Goal: Task Accomplishment & Management: Manage account settings

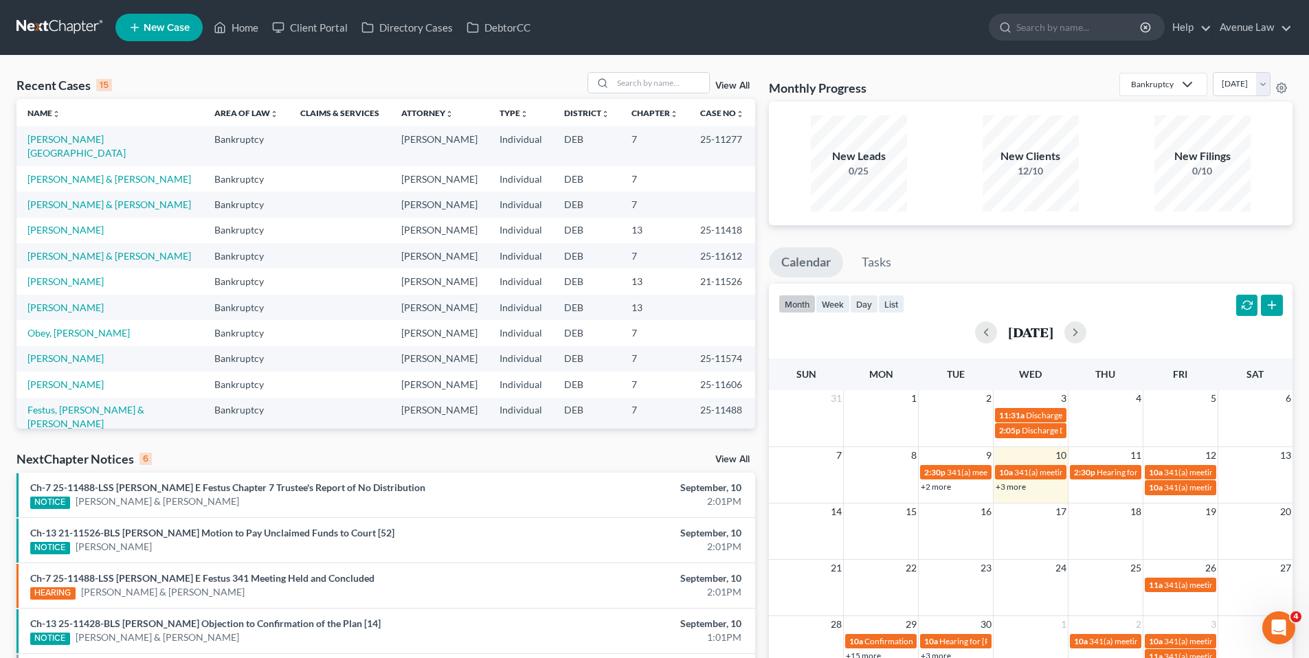
click at [719, 461] on link "View All" at bounding box center [732, 460] width 34 height 10
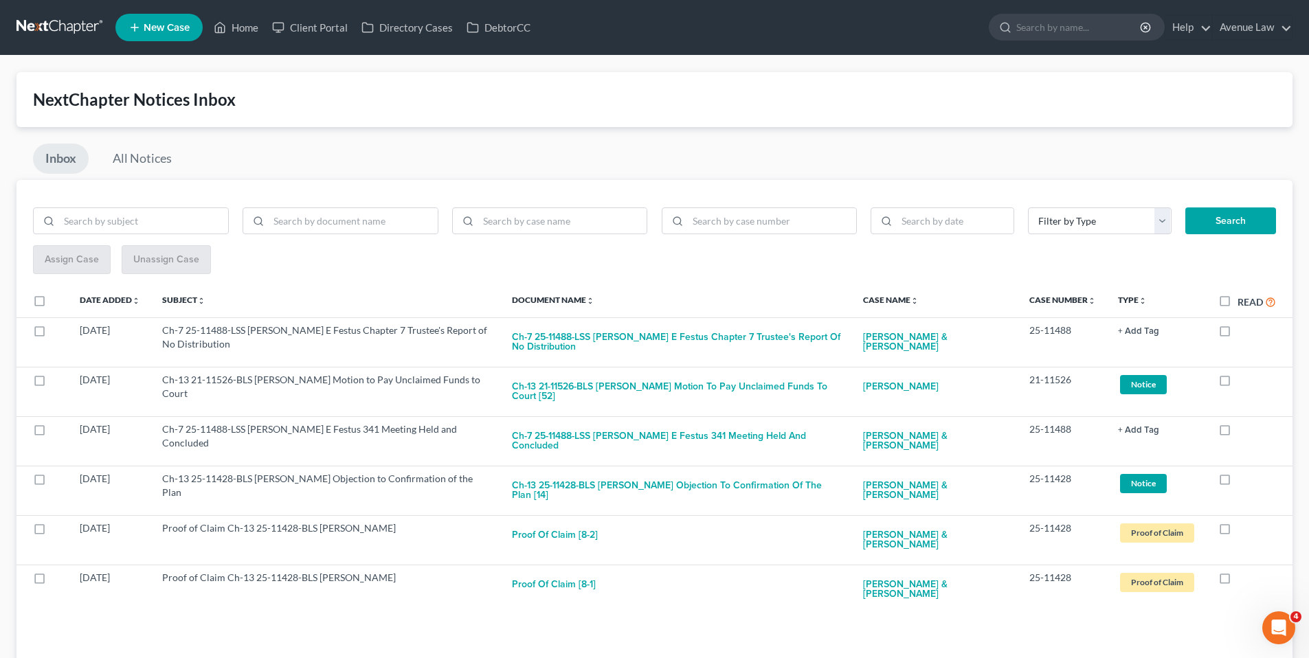
click at [1238, 305] on label "Read" at bounding box center [1257, 302] width 38 height 16
click at [1243, 303] on input "Read" at bounding box center [1247, 298] width 9 height 9
checkbox input "true"
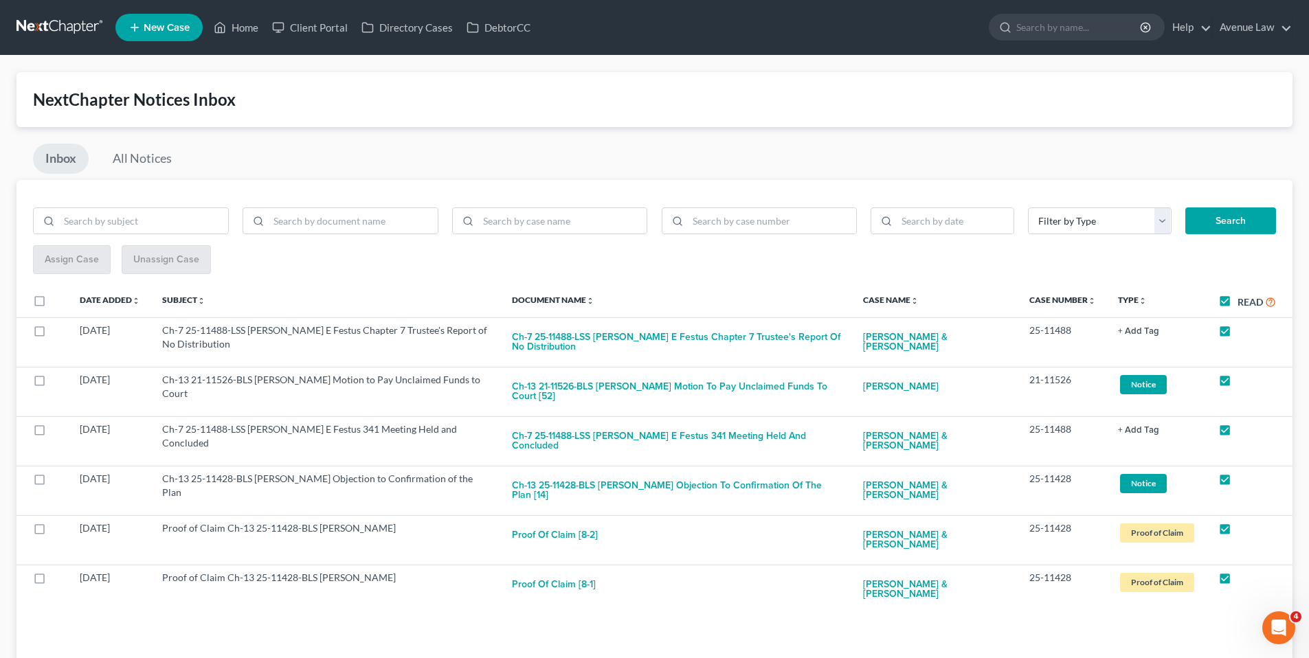
checkbox input "true"
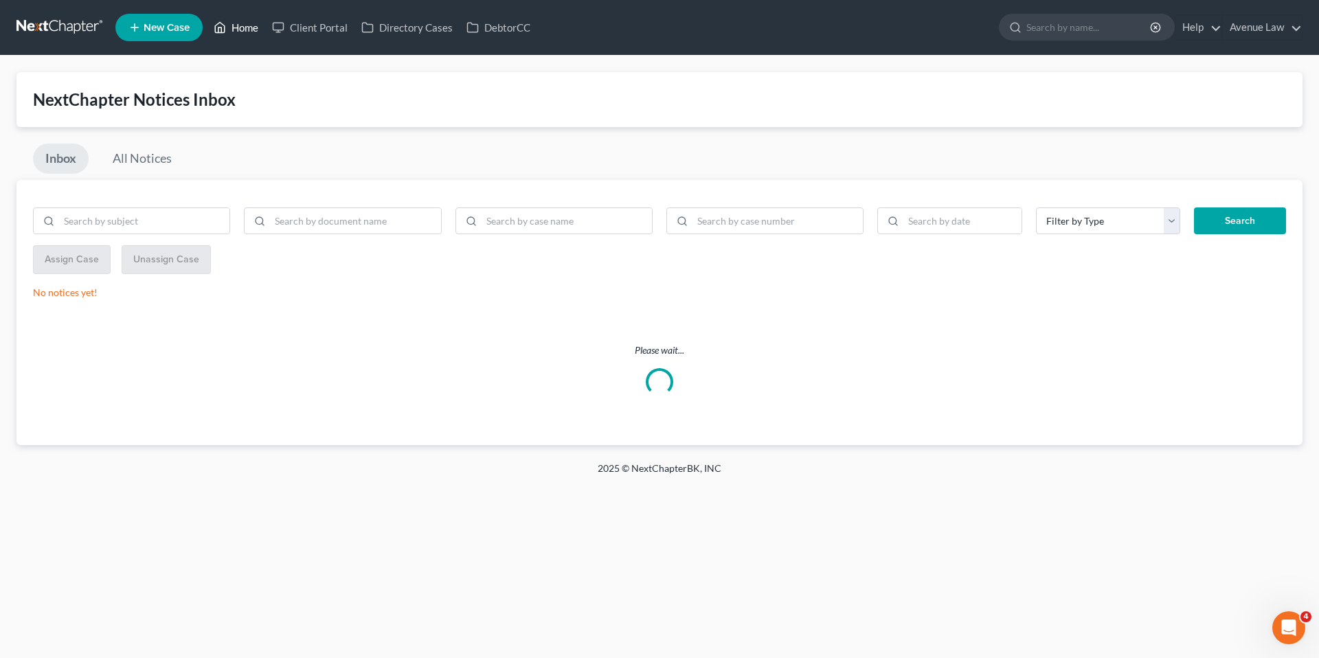
click at [253, 31] on link "Home" at bounding box center [236, 27] width 58 height 25
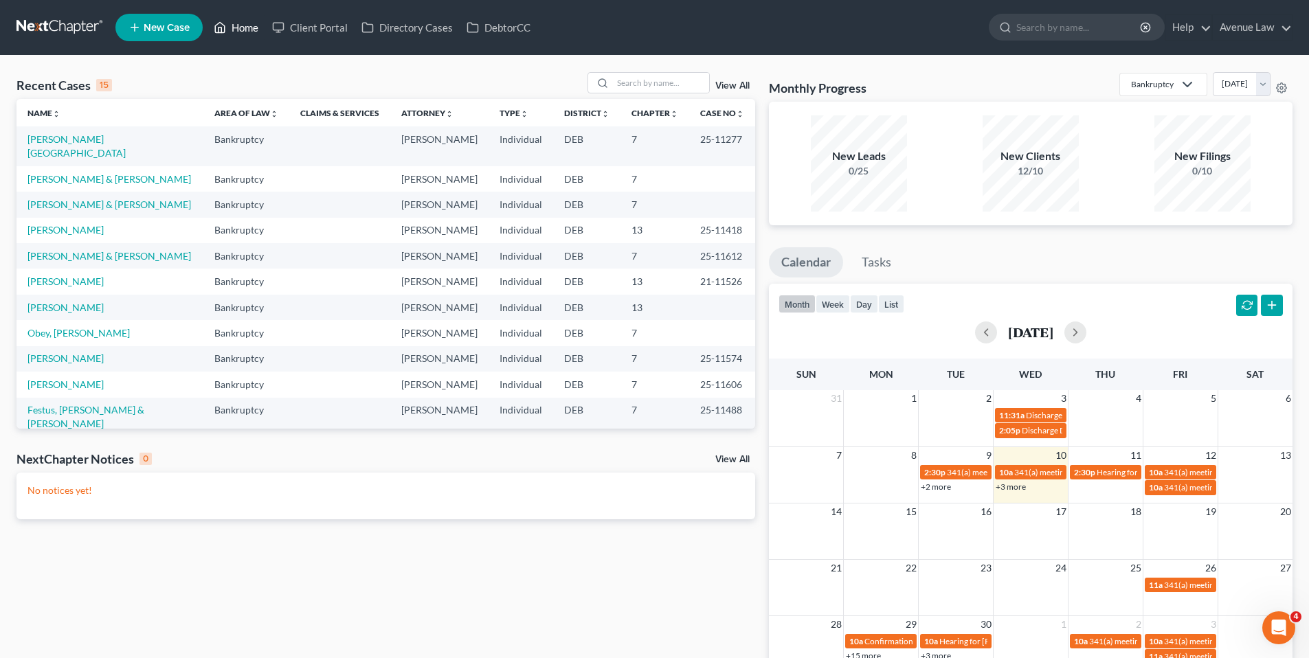
click at [254, 34] on link "Home" at bounding box center [236, 27] width 58 height 25
